Goal: Transaction & Acquisition: Purchase product/service

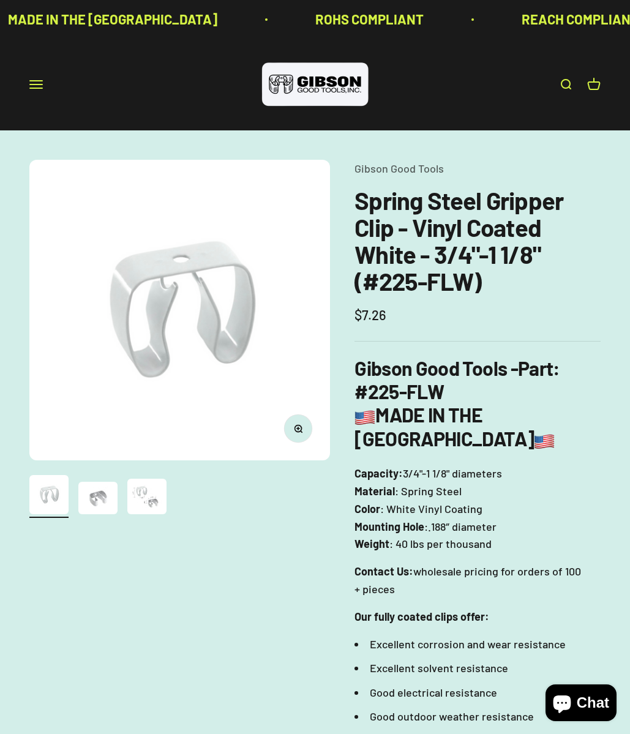
click at [136, 492] on img "Go to item 3" at bounding box center [146, 497] width 39 height 36
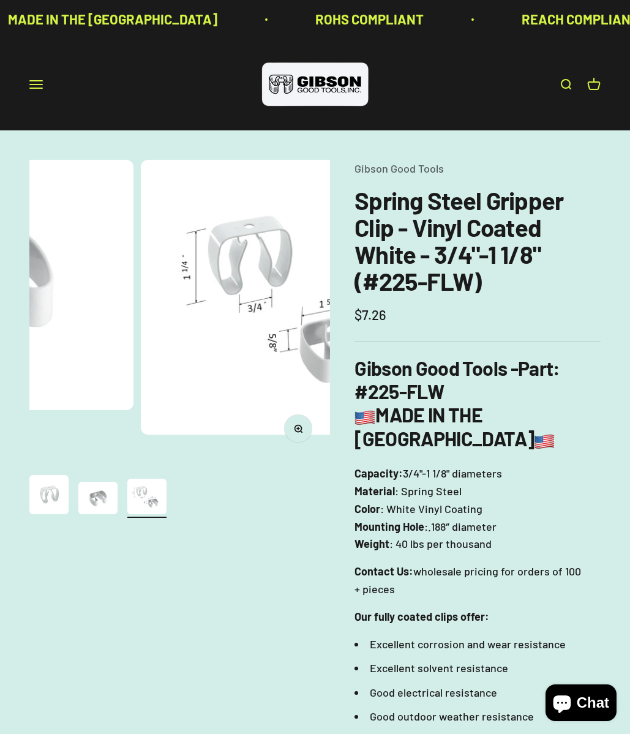
scroll to position [0, 616]
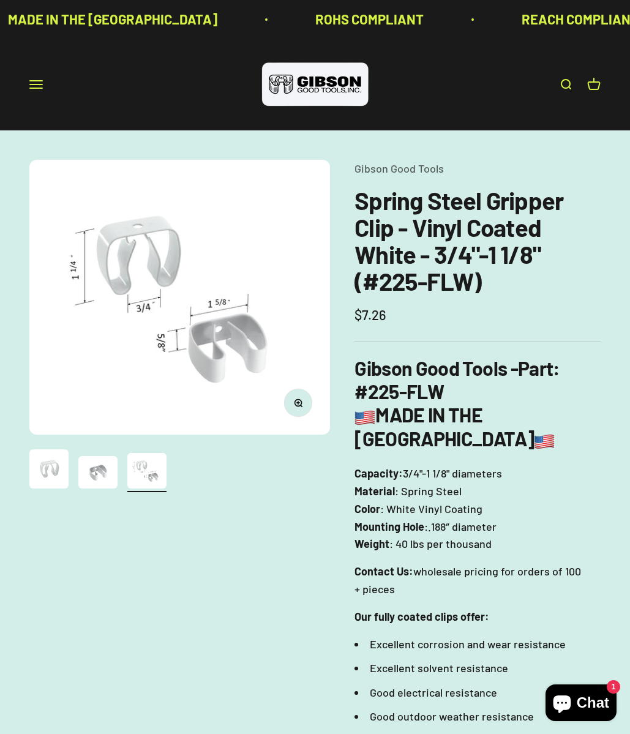
click at [99, 470] on img "Go to item 2" at bounding box center [97, 472] width 39 height 32
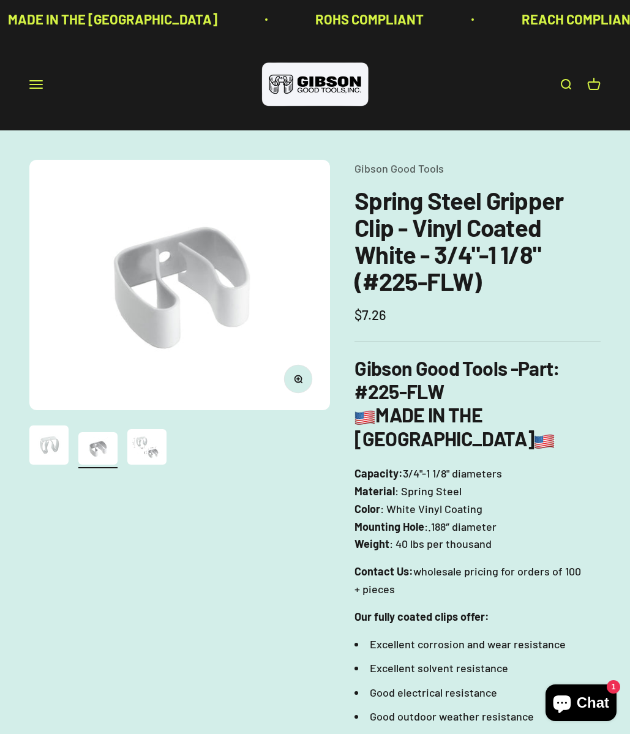
click at [51, 467] on button "Go to item 1" at bounding box center [48, 447] width 39 height 43
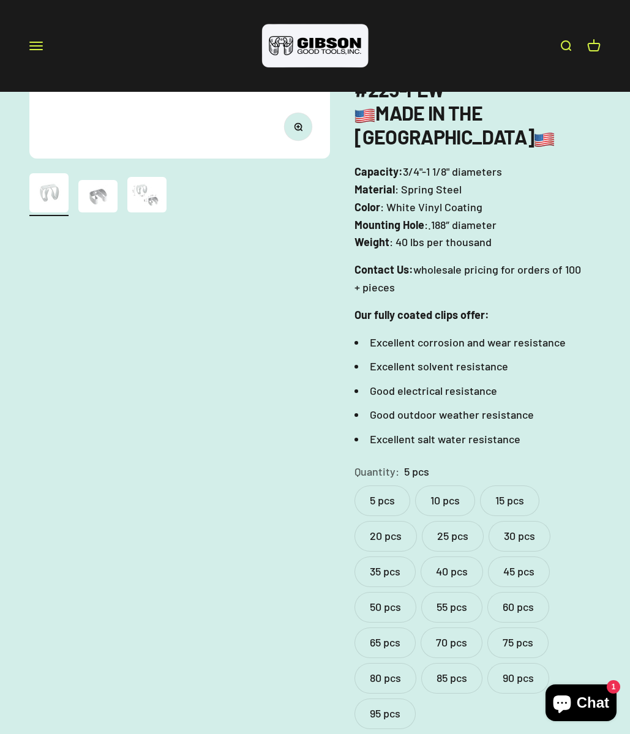
scroll to position [302, 0]
click at [388, 699] on label "95 pcs" at bounding box center [385, 714] width 61 height 31
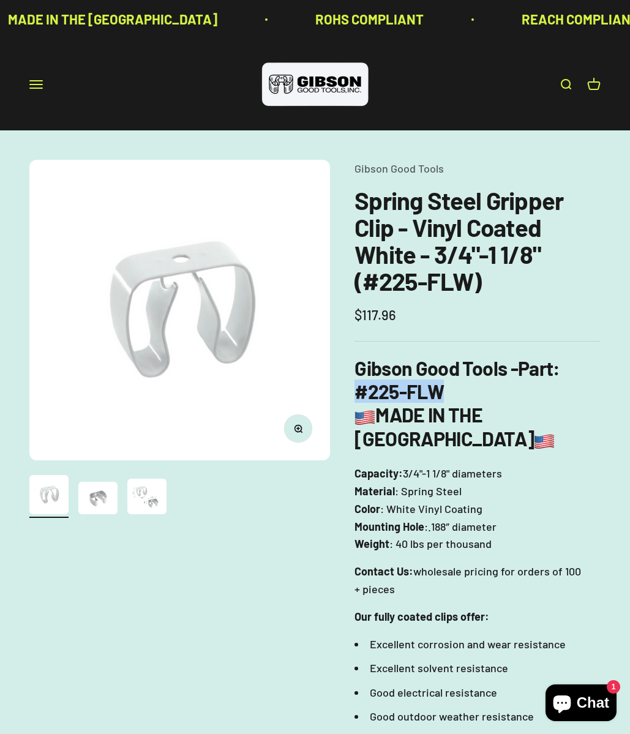
drag, startPoint x: 455, startPoint y: 385, endPoint x: 354, endPoint y: 386, distance: 101.1
click at [354, 386] on div "Zoom Go to item 1 Go to item 2 Go to item 3 Gibson Good Tools Spring Steel Grip…" at bounding box center [315, 626] width 572 height 932
copy strong "#225-FLW"
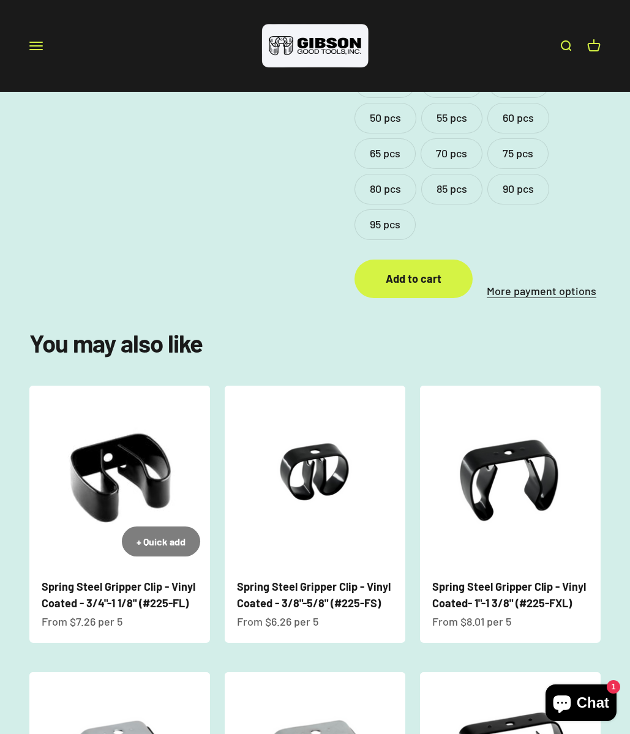
click at [130, 472] on img at bounding box center [119, 476] width 181 height 181
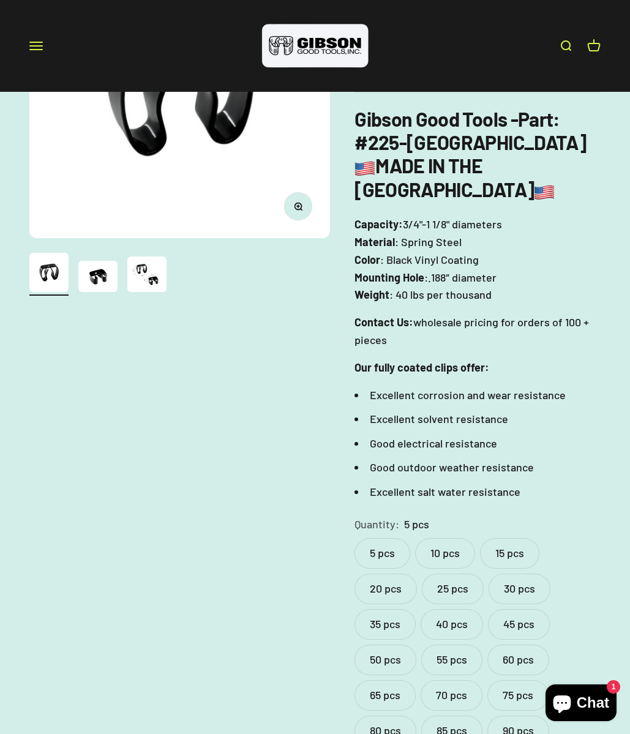
scroll to position [396, 0]
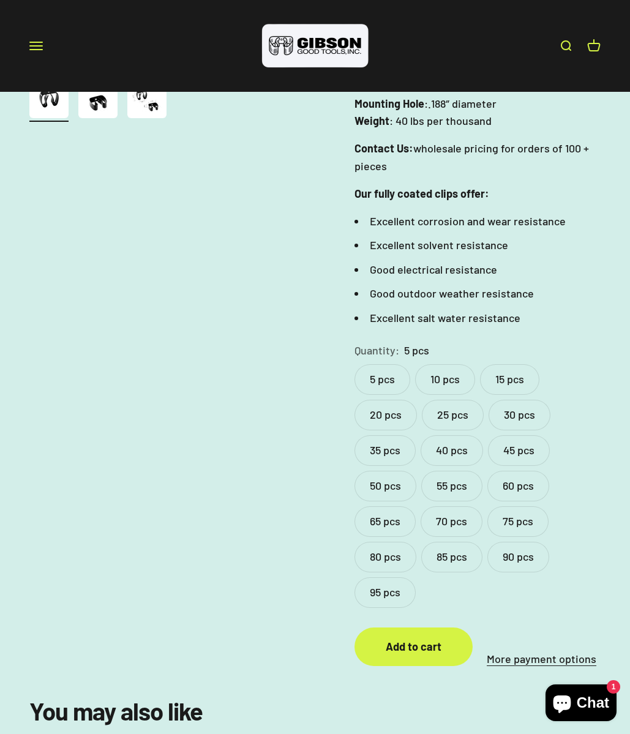
click at [380, 578] on label "95 pcs" at bounding box center [385, 593] width 61 height 31
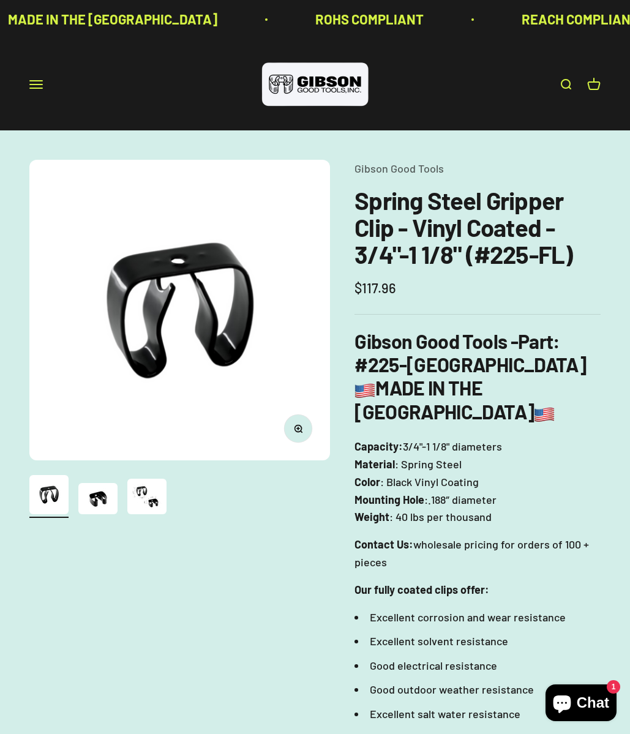
click at [583, 711] on span "Chat" at bounding box center [593, 703] width 32 height 18
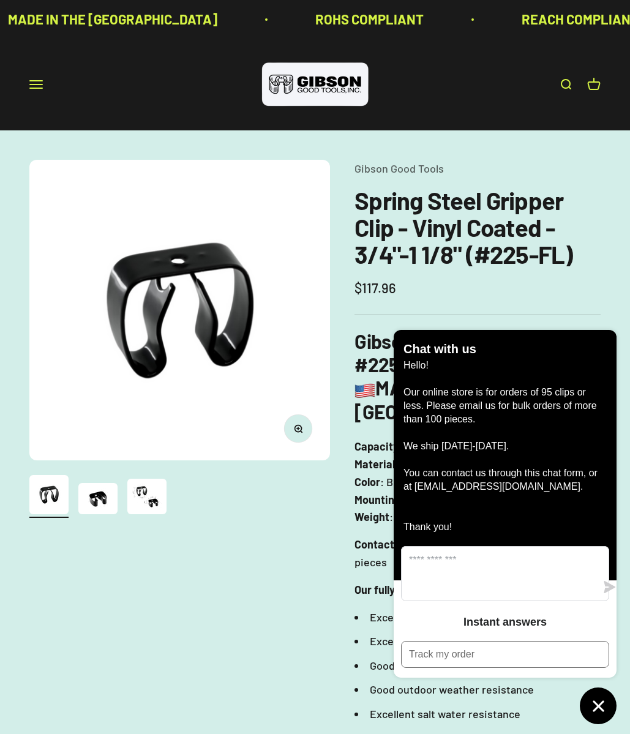
drag, startPoint x: 557, startPoint y: 502, endPoint x: 428, endPoint y: 500, distance: 129.3
click at [428, 500] on p "Hello! Our online store is for orders of 95 clips or less. Please email us for …" at bounding box center [505, 446] width 203 height 175
click at [445, 227] on h1 "Spring Steel Gripper Clip - Vinyl Coated - 3/4"-1 1/8" (#225-FL)" at bounding box center [478, 227] width 246 height 81
click at [592, 706] on icon "Chat window" at bounding box center [598, 706] width 19 height 19
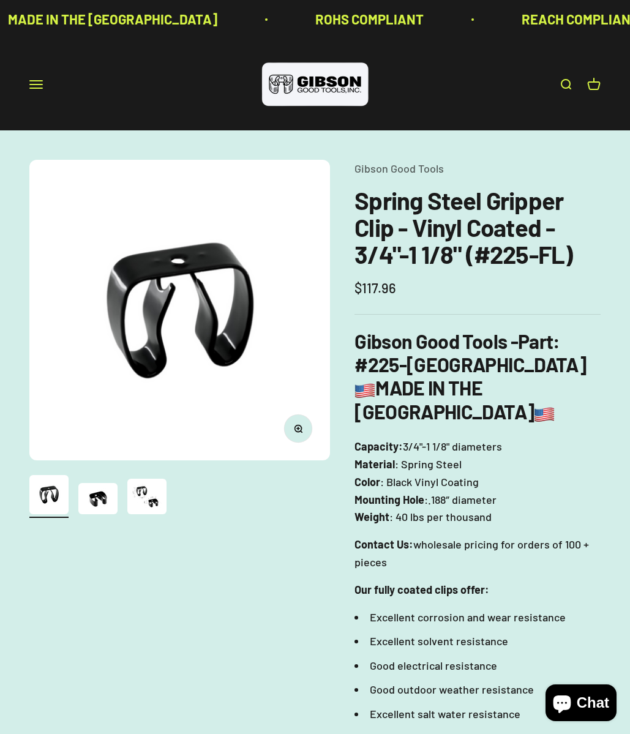
click at [317, 97] on img at bounding box center [315, 84] width 110 height 50
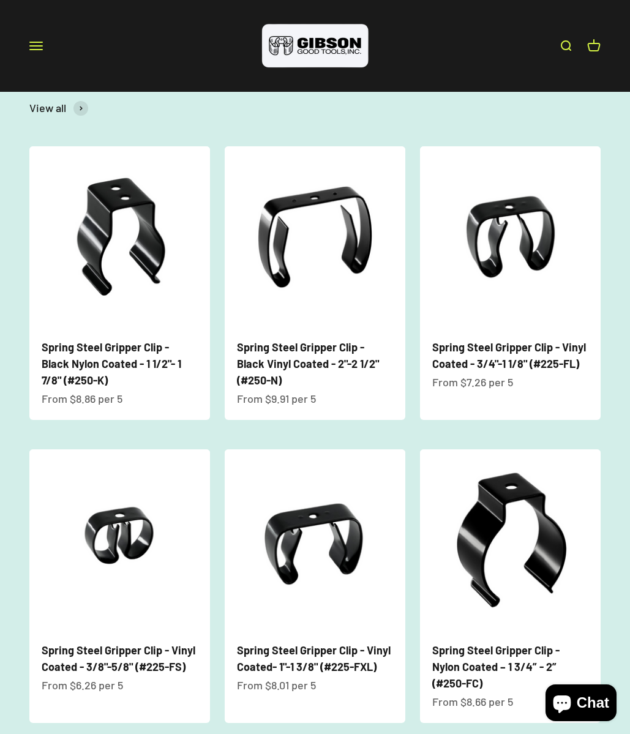
scroll to position [323, 0]
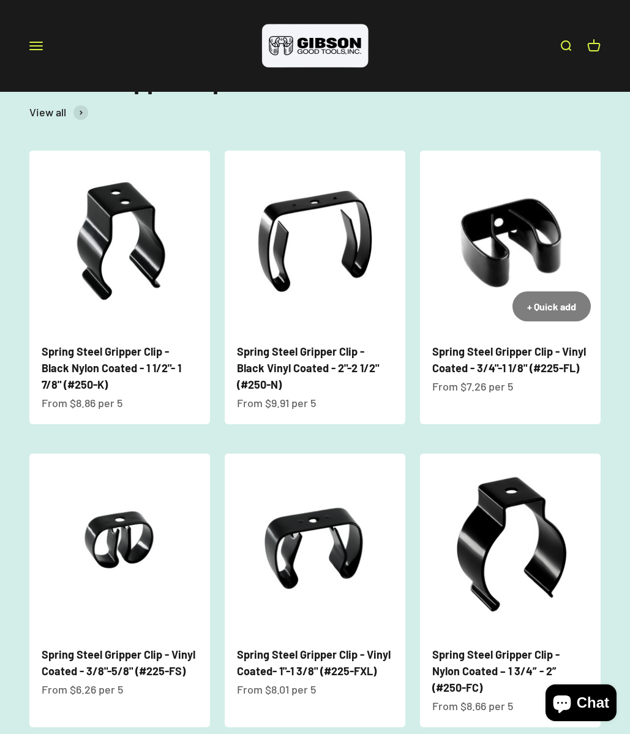
click at [499, 266] on img at bounding box center [510, 241] width 181 height 181
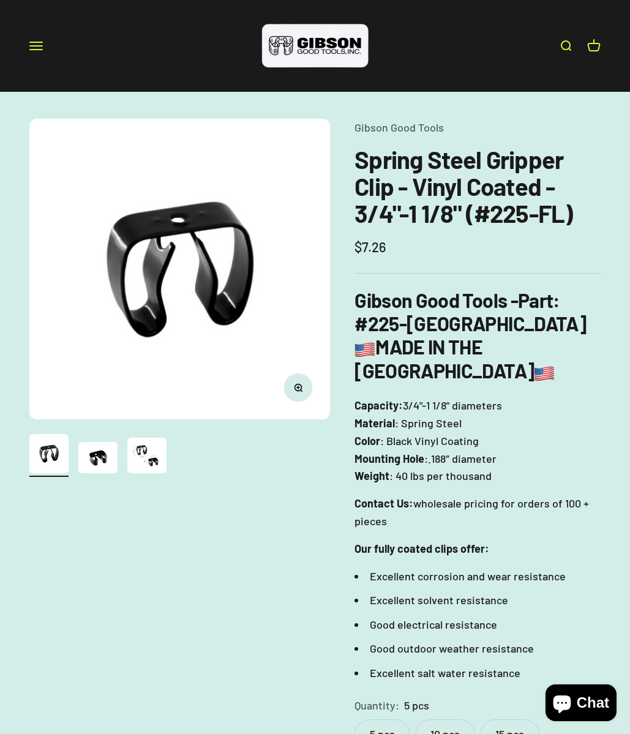
scroll to position [40, 0]
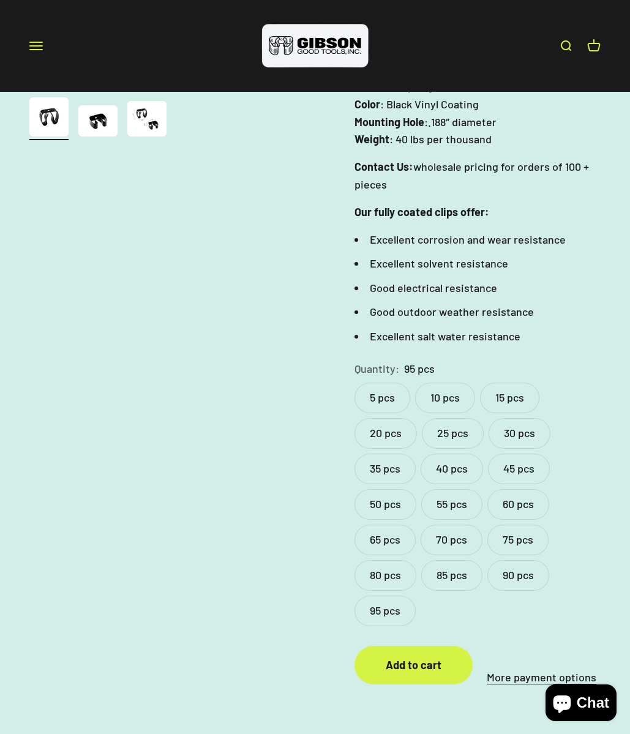
scroll to position [378, 0]
click at [385, 383] on label "5 pcs" at bounding box center [383, 398] width 56 height 31
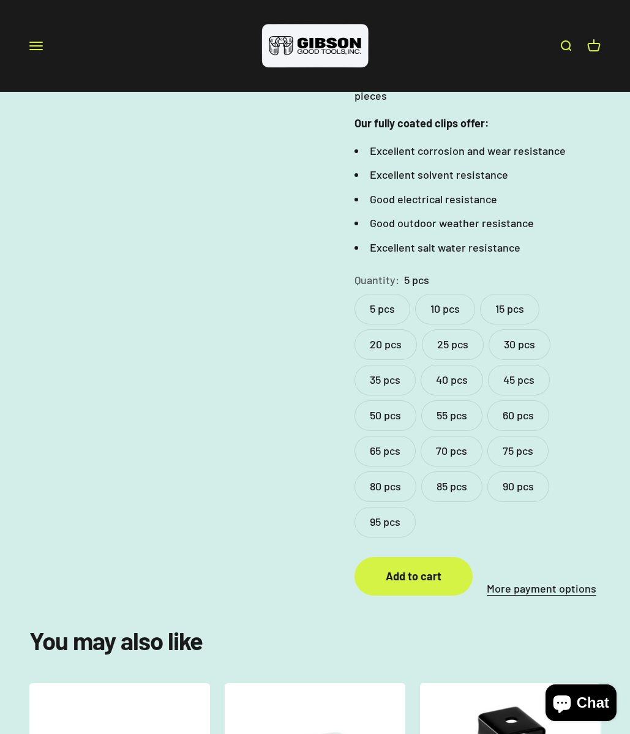
scroll to position [469, 0]
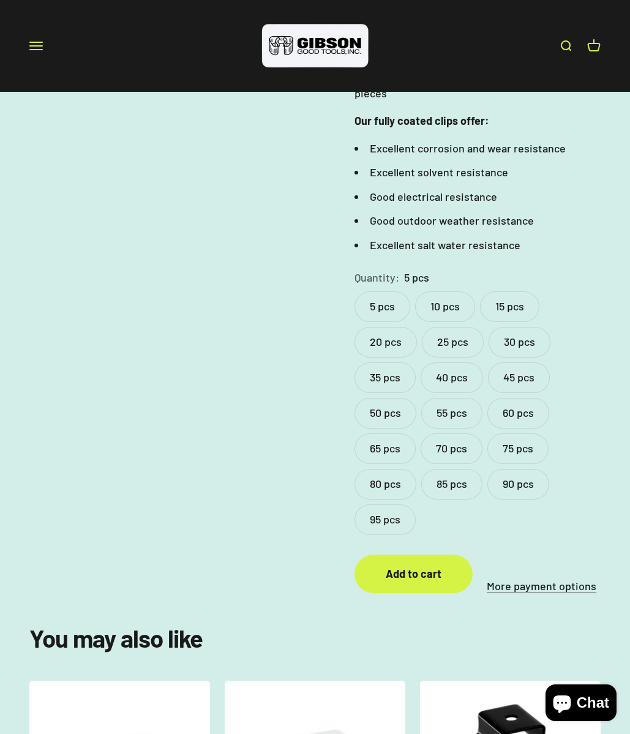
click at [485, 557] on shopify-apple-pay-button at bounding box center [484, 563] width 2 height 13
click at [464, 327] on label "25 pcs" at bounding box center [453, 342] width 62 height 31
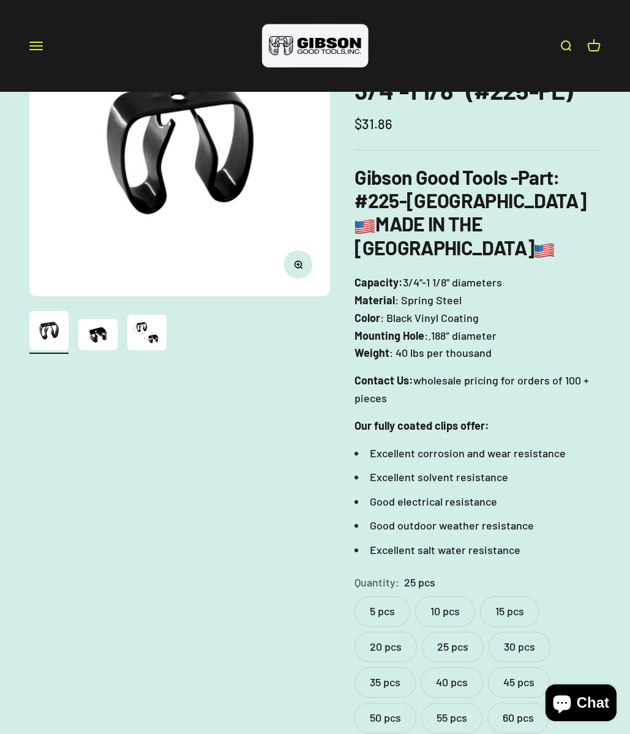
scroll to position [164, 0]
click at [390, 597] on label "5 pcs" at bounding box center [383, 612] width 56 height 31
click at [434, 632] on label "25 pcs" at bounding box center [453, 647] width 62 height 31
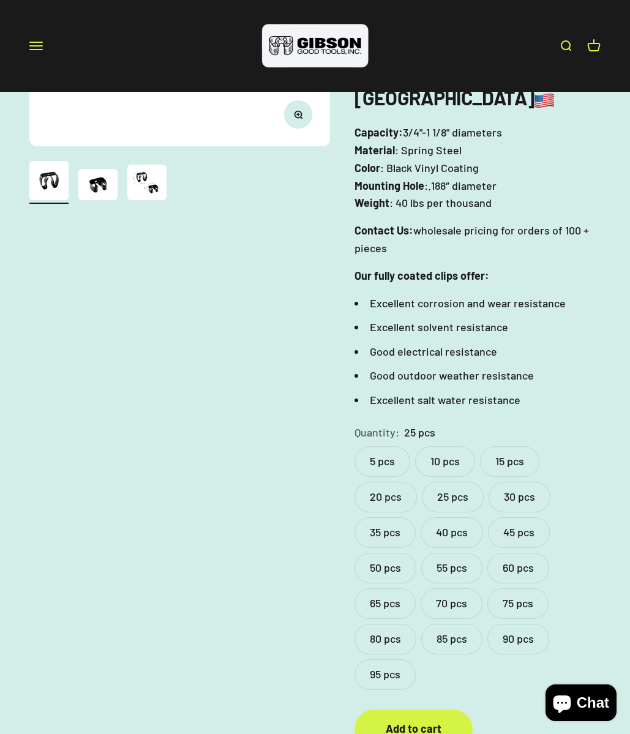
scroll to position [317, 0]
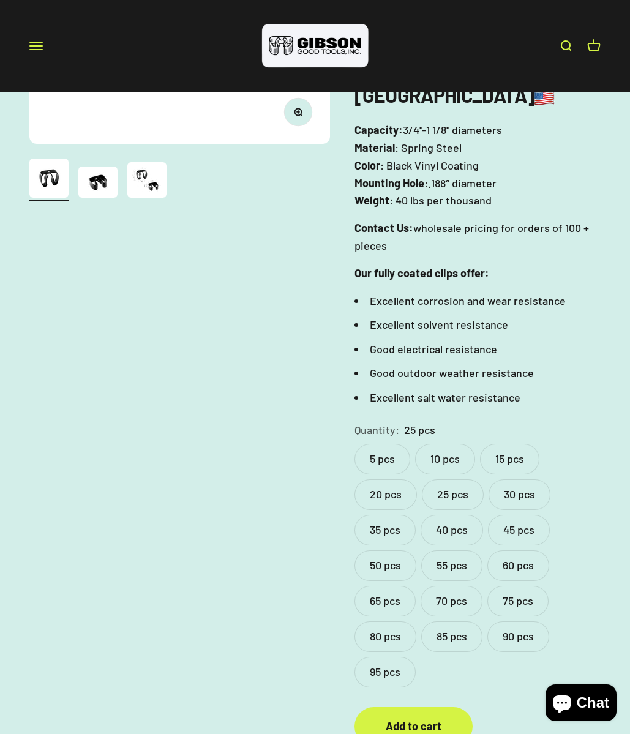
click at [390, 657] on label "95 pcs" at bounding box center [385, 672] width 61 height 31
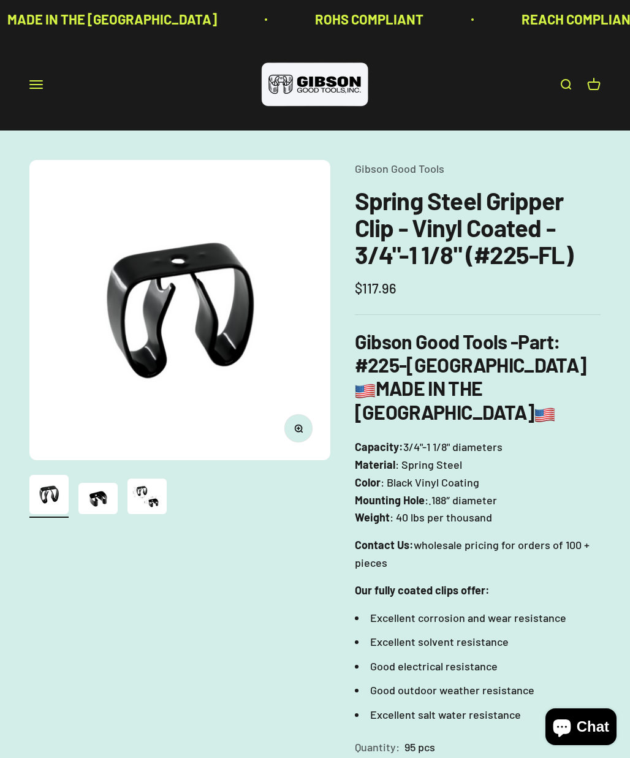
click at [332, 88] on img at bounding box center [315, 84] width 110 height 50
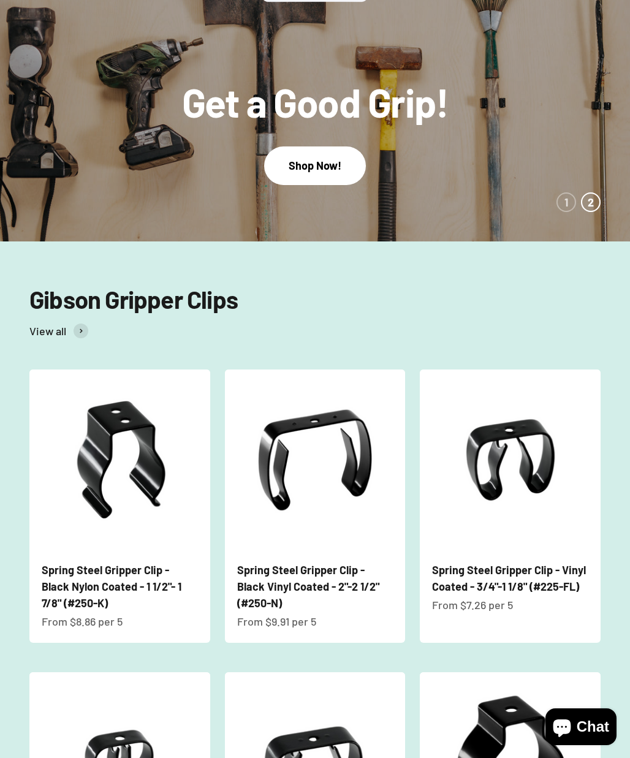
scroll to position [105, 0]
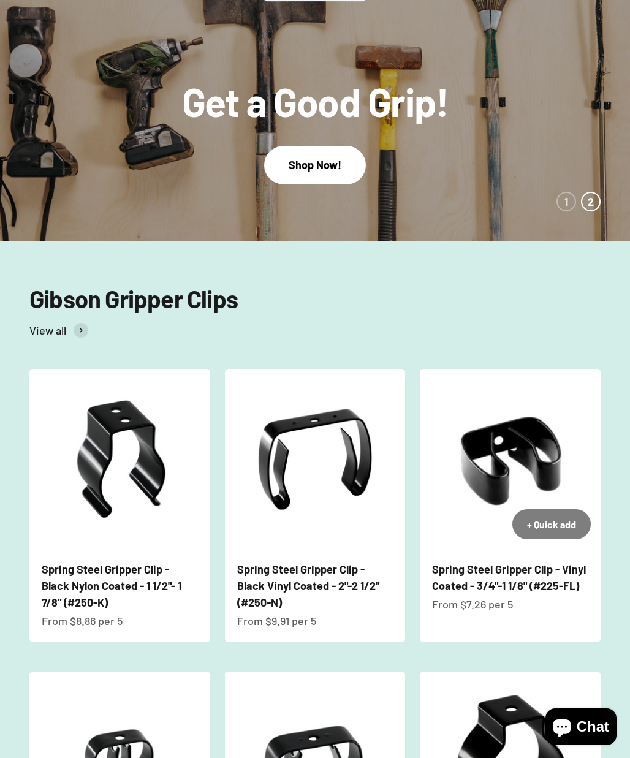
click at [506, 485] on img at bounding box center [510, 459] width 181 height 181
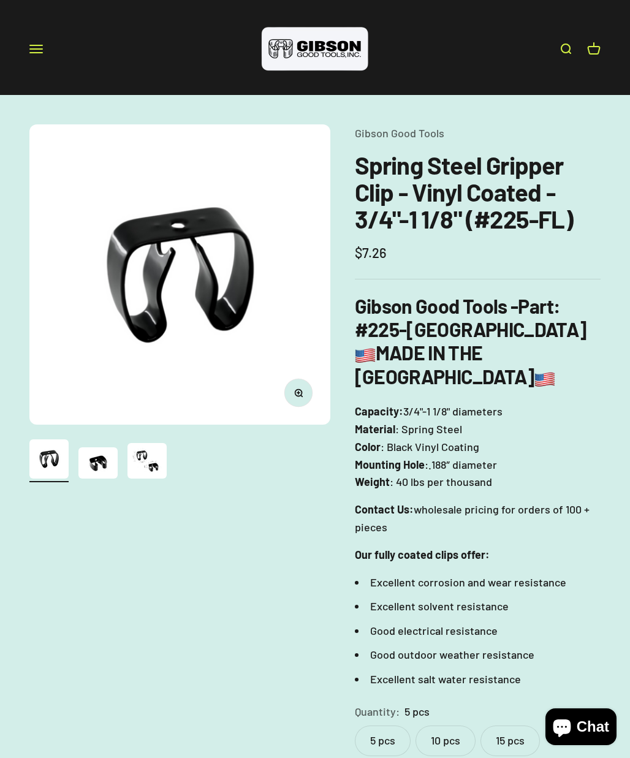
scroll to position [49, 0]
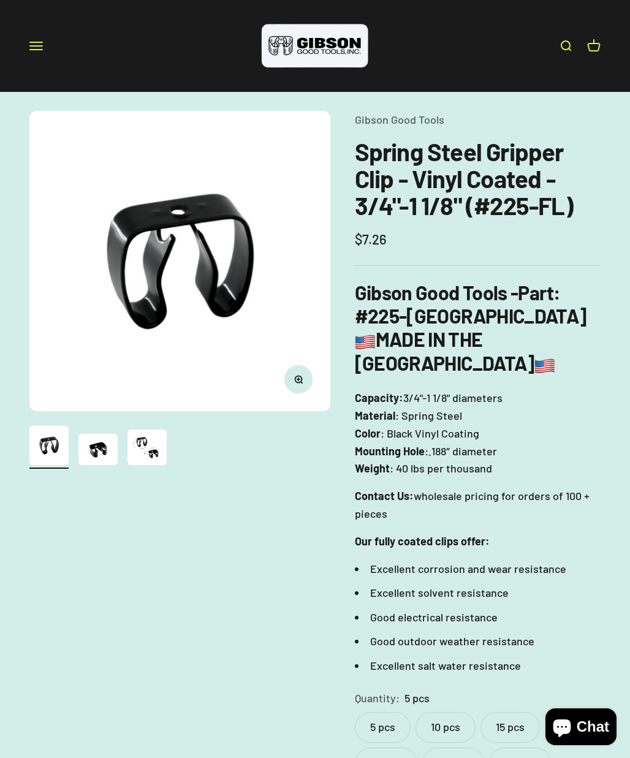
click at [136, 450] on img "Go to item 3" at bounding box center [146, 447] width 39 height 36
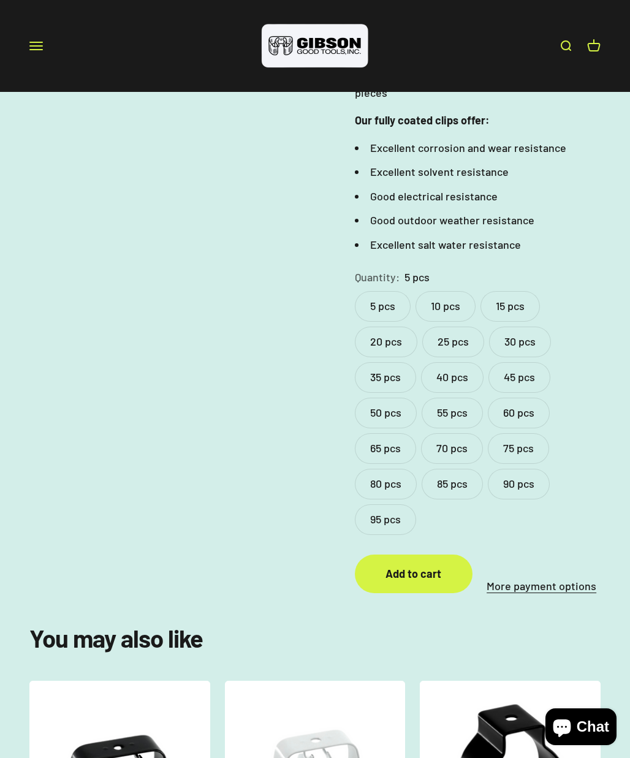
scroll to position [486, 0]
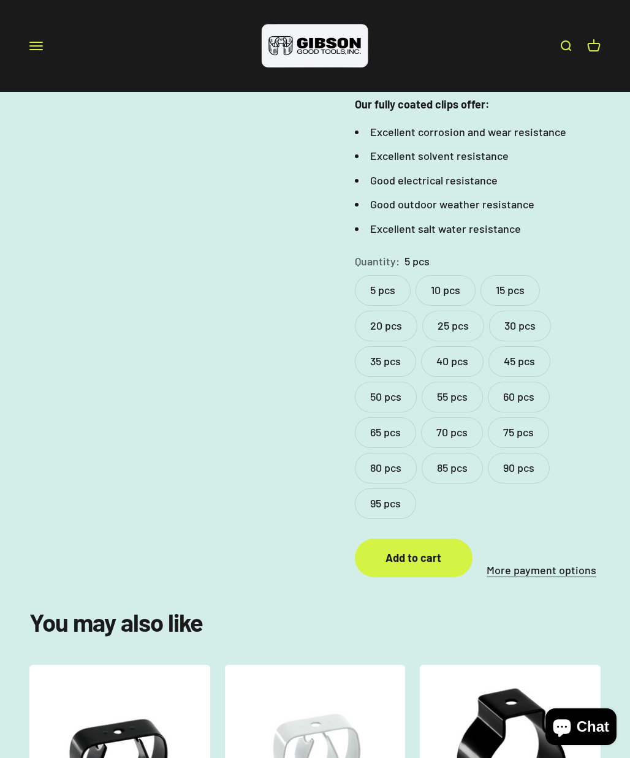
click at [531, 505] on safe-sticky "Gibson Good Tools Spring Steel Gripper Clip - Vinyl Coated - 3/4"-1 1/8" (#225-…" at bounding box center [478, 126] width 246 height 905
click at [485, 540] on shopify-apple-pay-button at bounding box center [483, 546] width 2 height 13
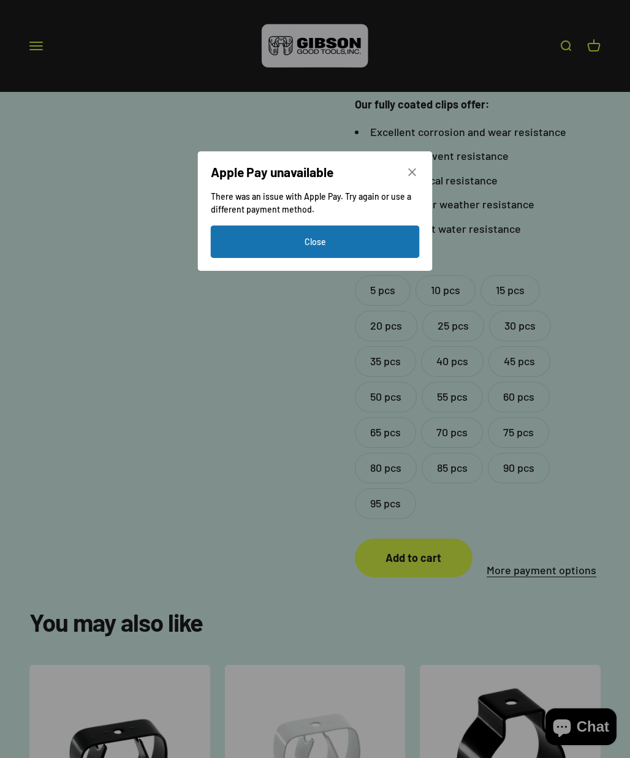
click at [415, 175] on icon "Close" at bounding box center [412, 172] width 11 height 11
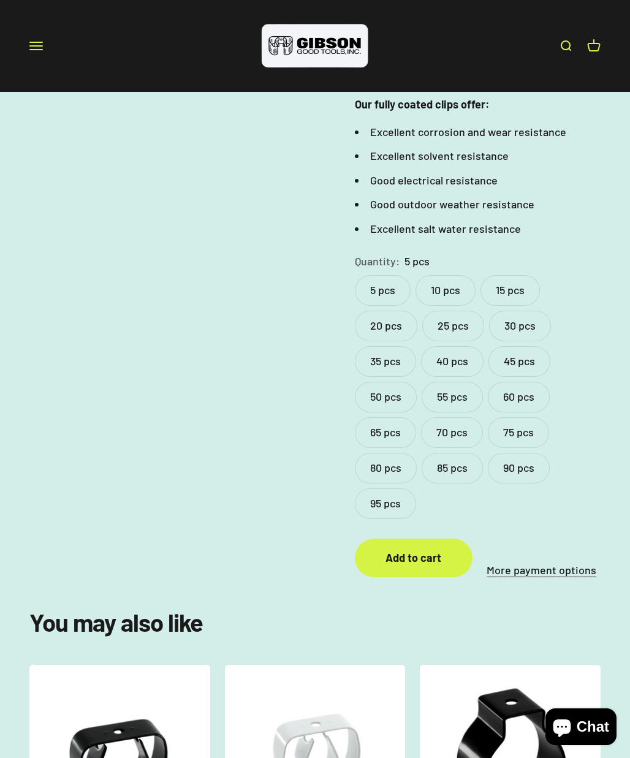
click at [388, 382] on label "50 pcs" at bounding box center [386, 397] width 62 height 31
click at [485, 540] on shopify-apple-pay-button at bounding box center [483, 546] width 2 height 13
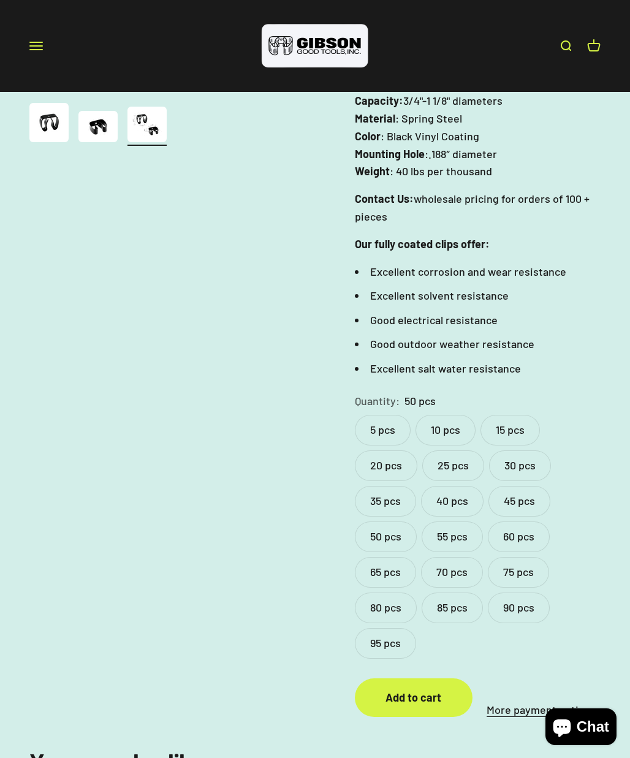
scroll to position [350, 0]
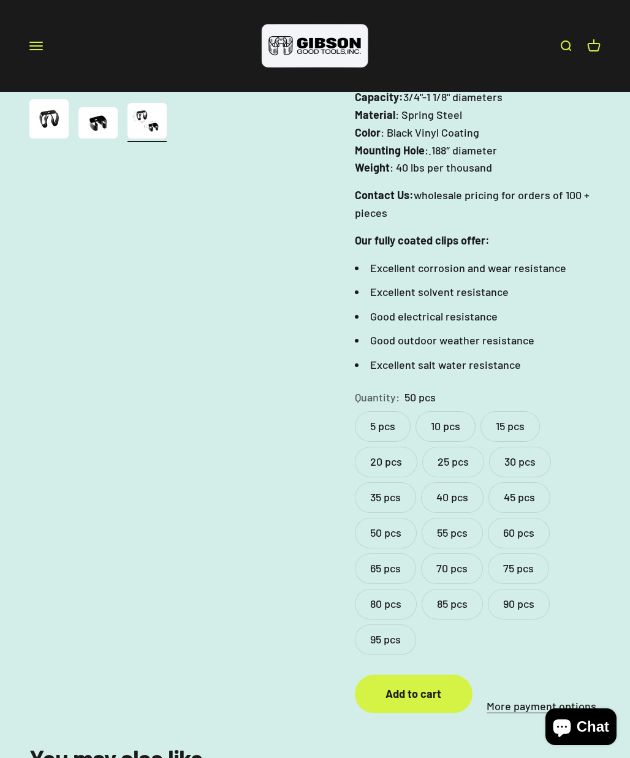
click at [485, 676] on shopify-apple-pay-button at bounding box center [483, 682] width 2 height 13
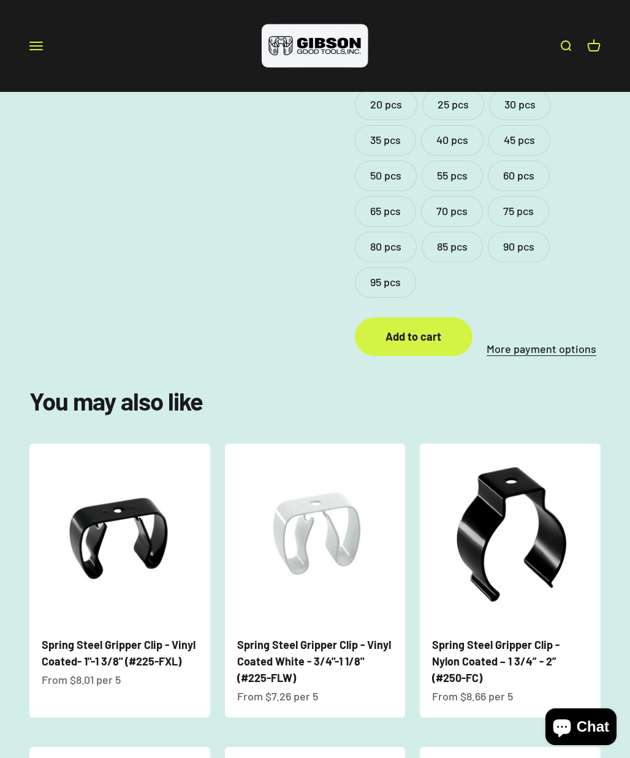
scroll to position [698, 0]
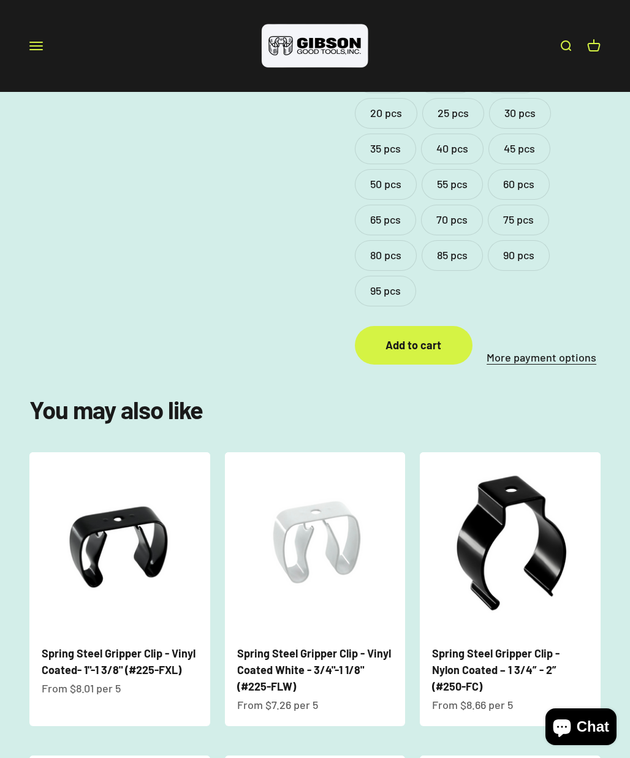
click at [530, 349] on link "More payment options" at bounding box center [541, 358] width 118 height 18
